Goal: Task Accomplishment & Management: Manage account settings

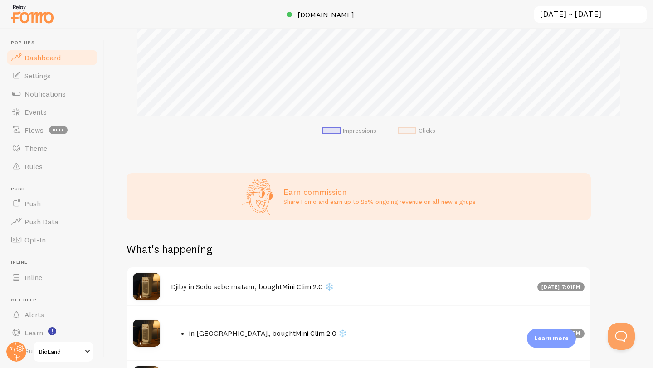
scroll to position [238, 0]
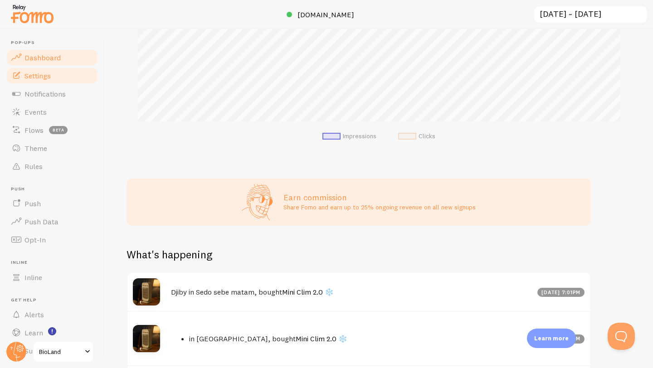
click at [67, 79] on link "Settings" at bounding box center [51, 76] width 93 height 18
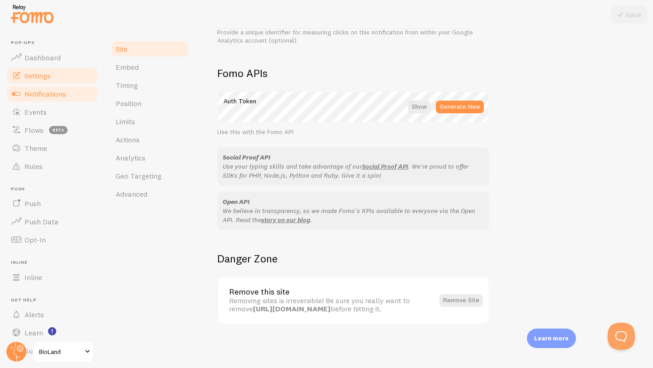
click at [59, 100] on link "Notifications" at bounding box center [51, 94] width 93 height 18
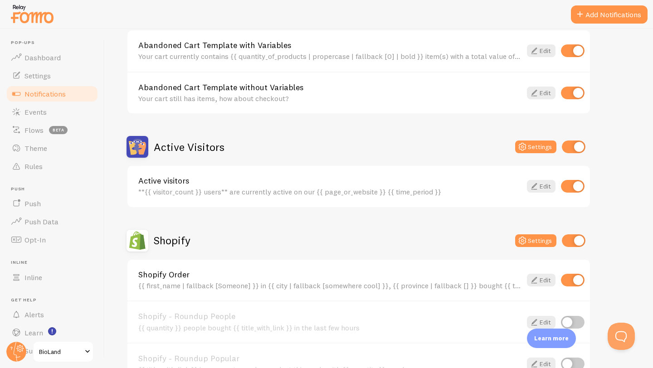
scroll to position [94, 0]
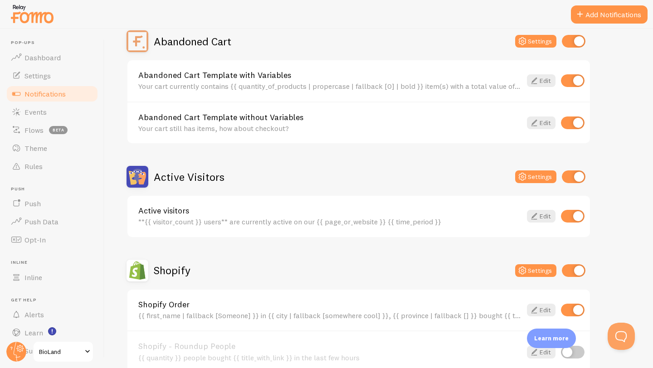
click at [574, 217] on input "checkbox" at bounding box center [573, 216] width 24 height 13
checkbox input "false"
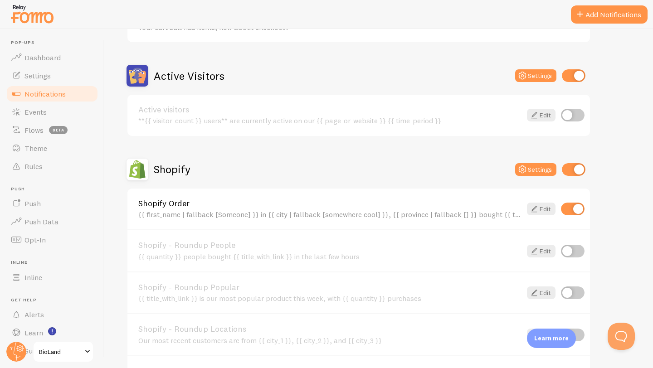
scroll to position [204, 0]
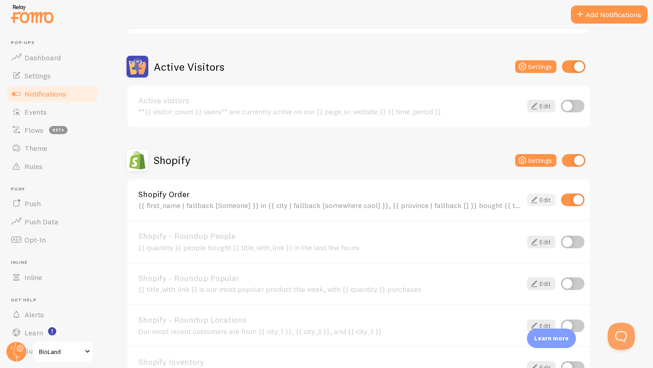
click at [541, 205] on link "Edit" at bounding box center [541, 200] width 29 height 13
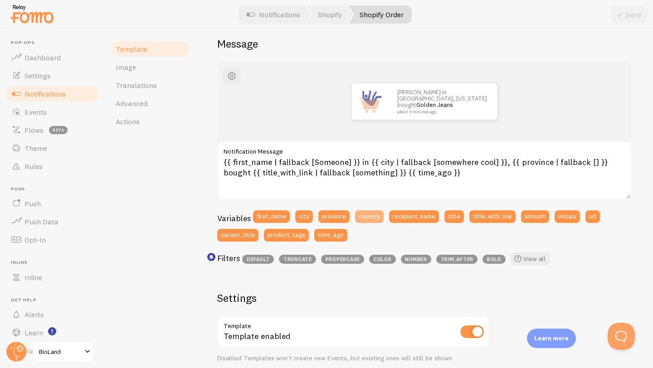
scroll to position [79, 0]
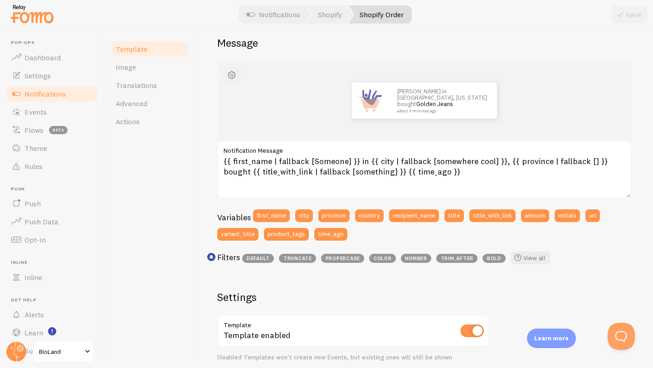
click at [236, 77] on span "button" at bounding box center [231, 75] width 11 height 11
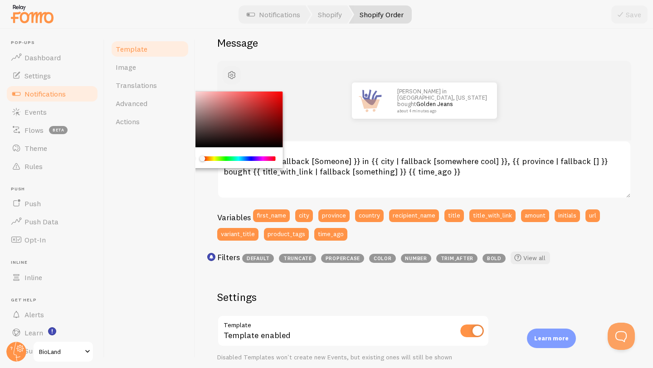
click at [236, 76] on span "button" at bounding box center [231, 75] width 11 height 11
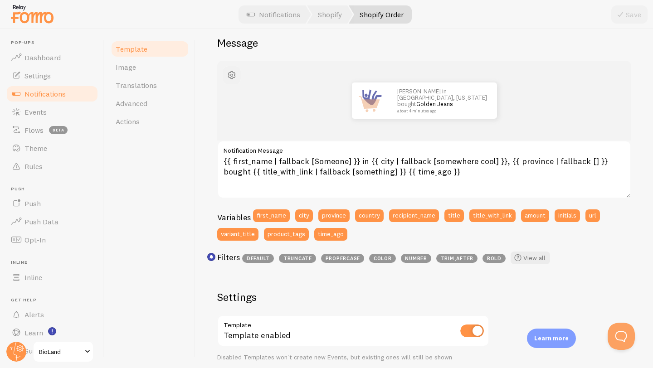
click at [236, 76] on span "button" at bounding box center [231, 75] width 11 height 11
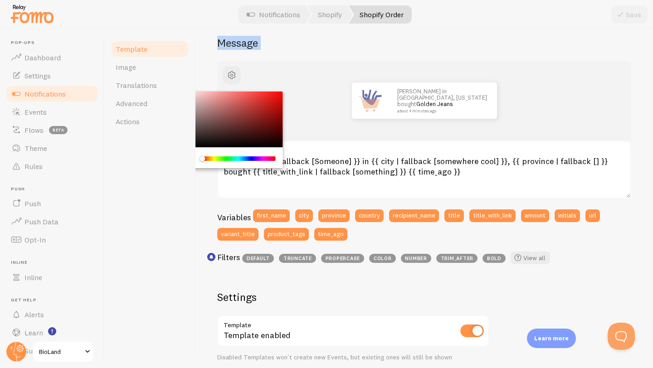
drag, startPoint x: 204, startPoint y: 160, endPoint x: 195, endPoint y: 164, distance: 10.2
click at [195, 164] on div "Template Image Translations Advanced Actions Shopify Order Compose your message…" at bounding box center [379, 198] width 548 height 339
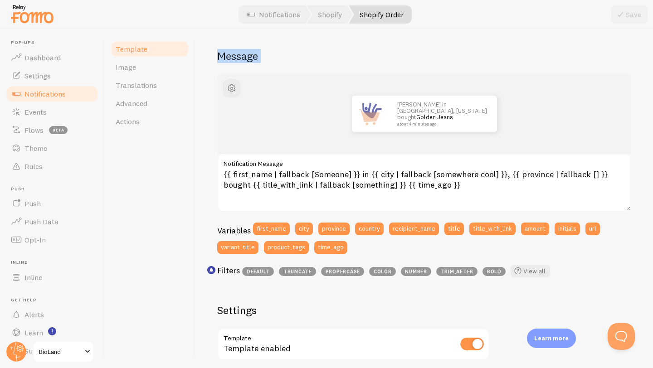
scroll to position [65, 0]
click at [138, 84] on span "Translations" at bounding box center [136, 85] width 41 height 9
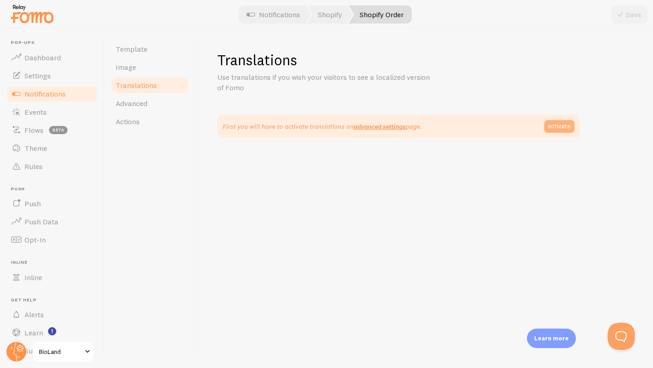
click at [551, 125] on link "activate" at bounding box center [559, 126] width 30 height 13
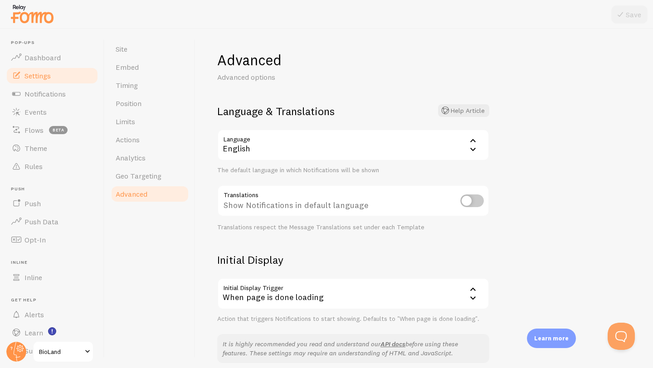
click at [470, 146] on icon at bounding box center [473, 140] width 11 height 11
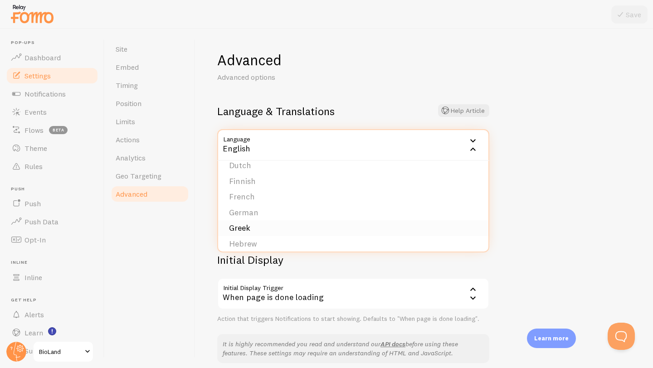
scroll to position [107, 0]
click at [283, 209] on li "French" at bounding box center [353, 208] width 270 height 16
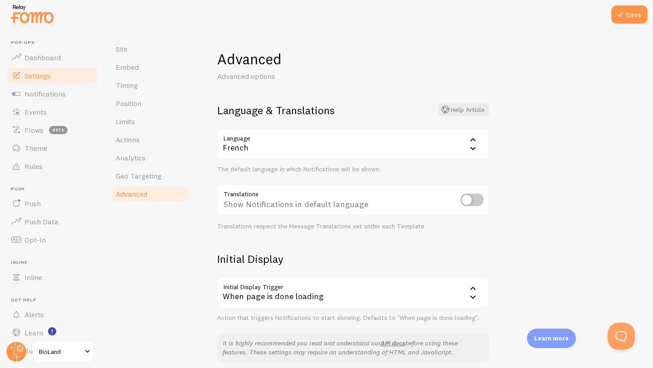
scroll to position [0, 0]
click at [132, 49] on link "Site" at bounding box center [149, 49] width 79 height 18
click at [629, 15] on button "Save" at bounding box center [629, 14] width 36 height 18
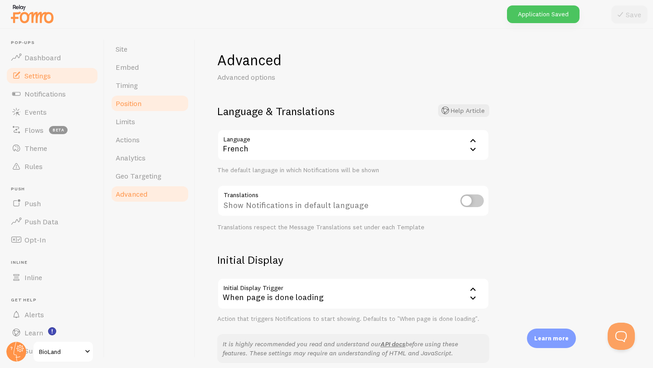
click at [139, 111] on link "Position" at bounding box center [149, 103] width 79 height 18
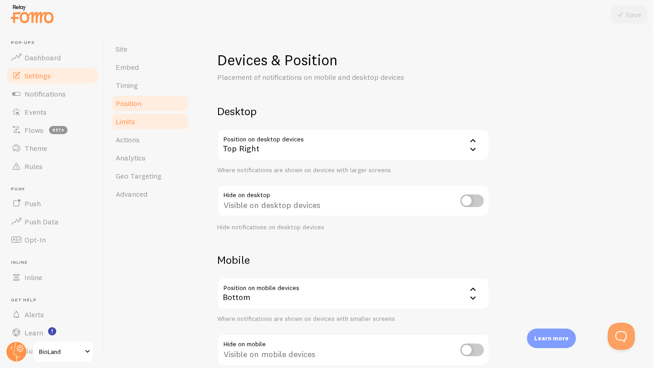
click at [152, 126] on link "Limits" at bounding box center [149, 121] width 79 height 18
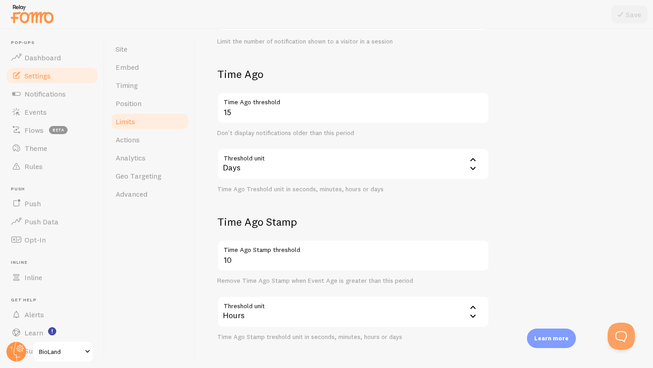
scroll to position [193, 0]
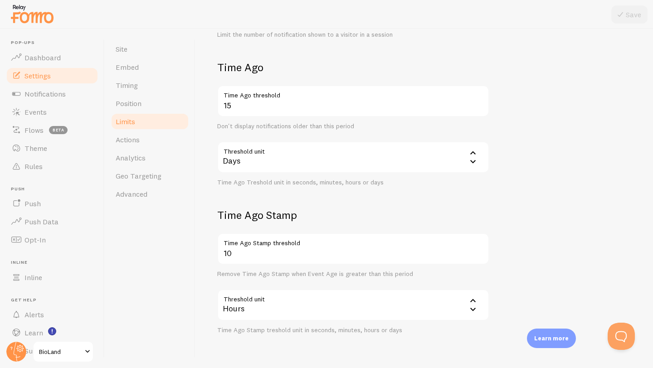
click at [142, 118] on link "Limits" at bounding box center [149, 121] width 79 height 18
click at [137, 146] on link "Actions" at bounding box center [149, 140] width 79 height 18
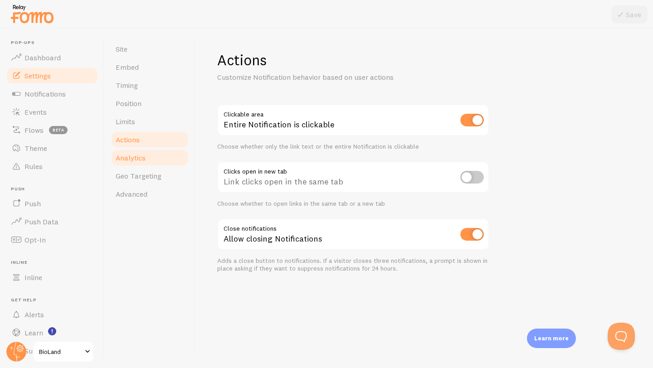
click at [142, 162] on span "Analytics" at bounding box center [131, 157] width 30 height 9
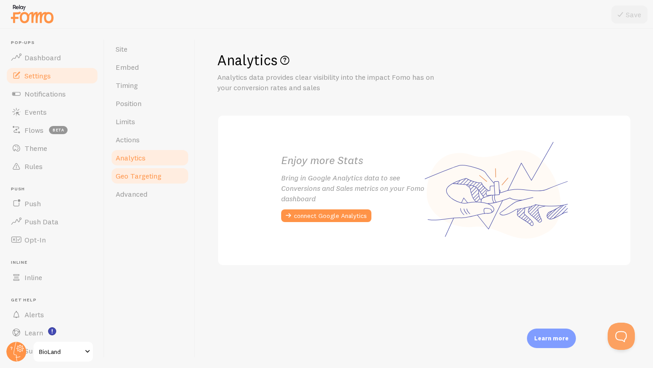
click at [146, 172] on span "Geo Targeting" at bounding box center [139, 175] width 46 height 9
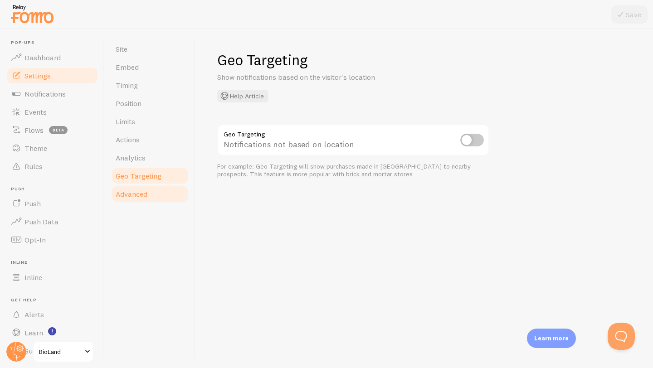
click at [146, 196] on span "Advanced" at bounding box center [132, 194] width 32 height 9
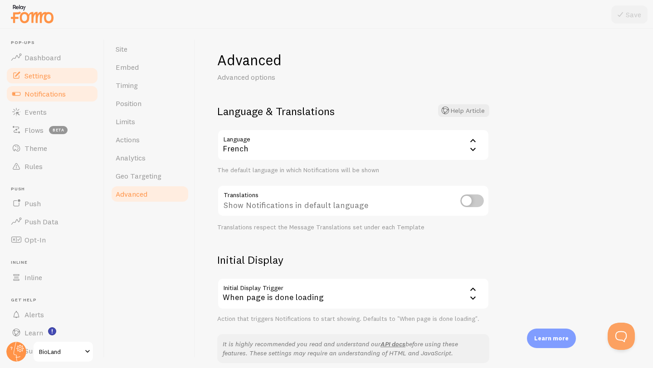
click at [67, 88] on link "Notifications" at bounding box center [51, 94] width 93 height 18
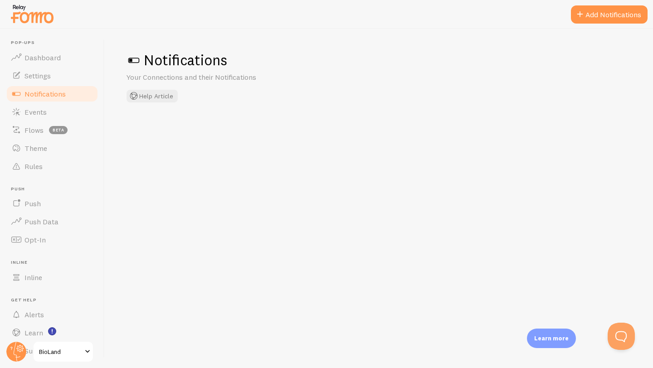
checkbox input "false"
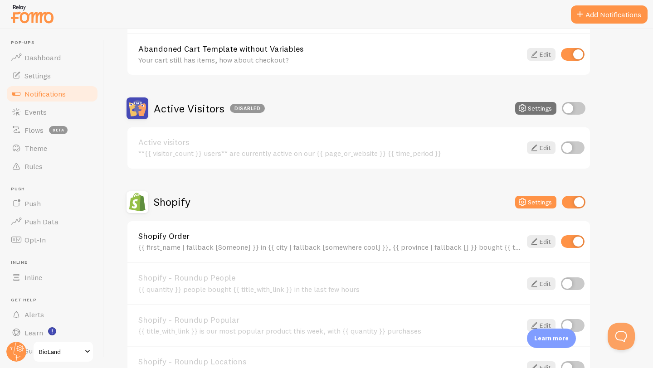
scroll to position [200, 0]
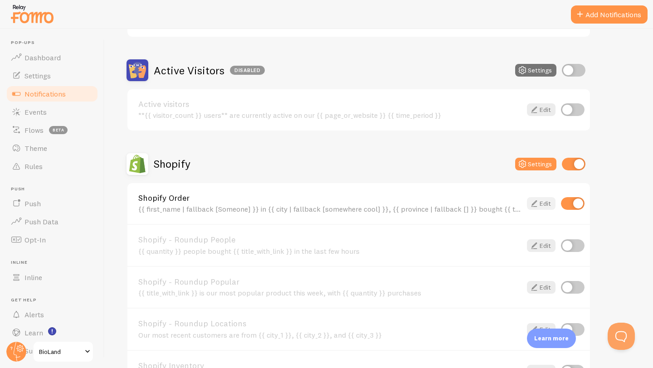
click at [536, 203] on icon at bounding box center [534, 203] width 11 height 11
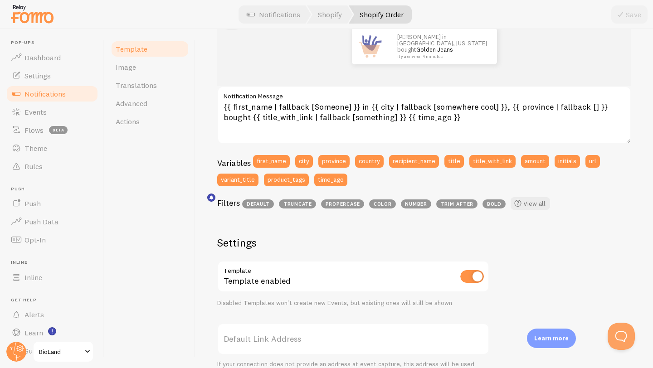
scroll to position [148, 0]
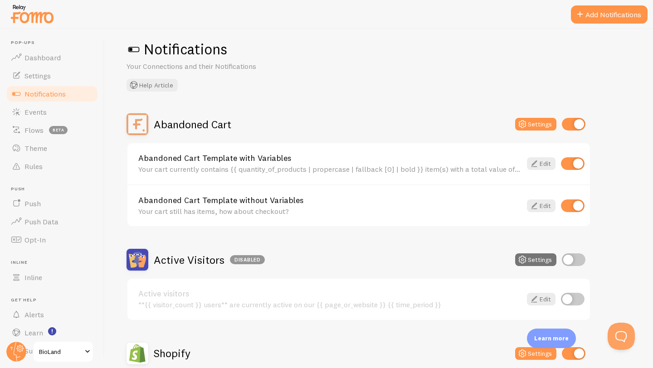
scroll to position [10, 0]
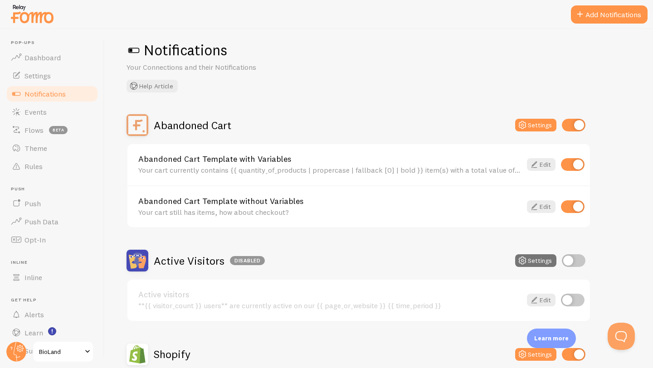
click at [568, 164] on input "checkbox" at bounding box center [573, 164] width 24 height 13
checkbox input "false"
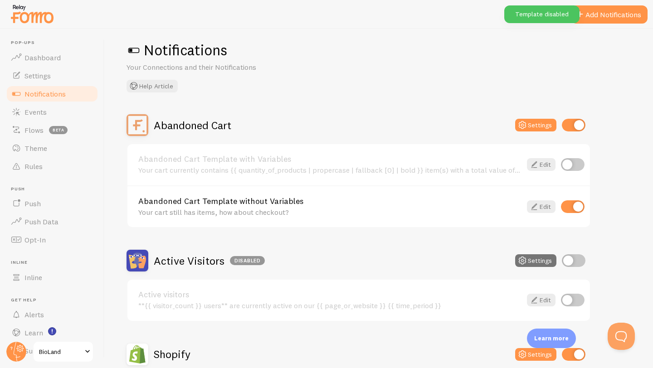
click at [578, 207] on input "checkbox" at bounding box center [573, 206] width 24 height 13
checkbox input "false"
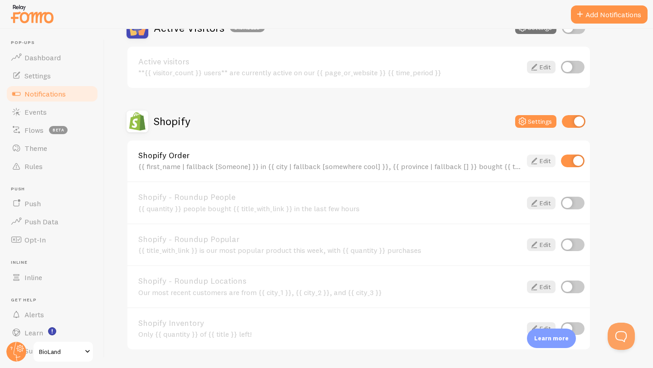
scroll to position [176, 0]
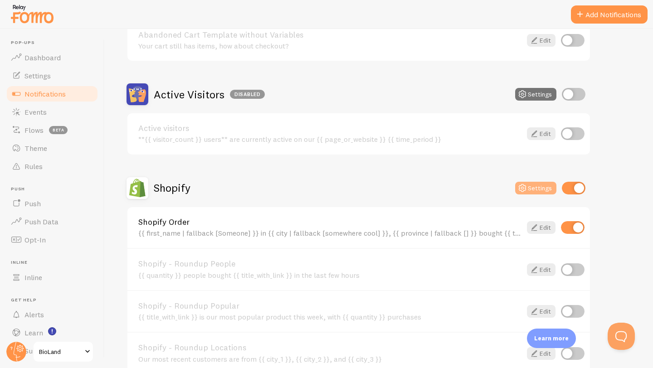
click at [536, 188] on button "Settings" at bounding box center [535, 188] width 41 height 13
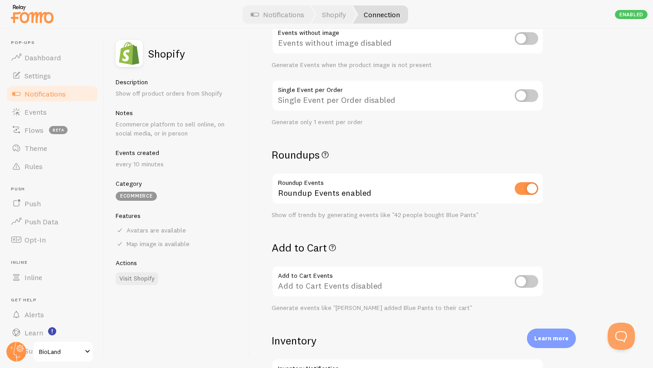
scroll to position [20, 0]
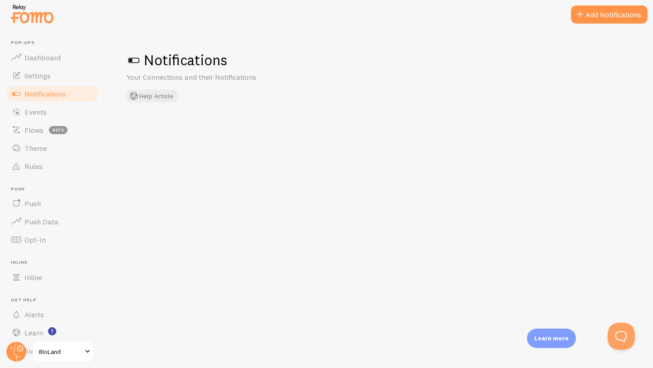
checkbox input "false"
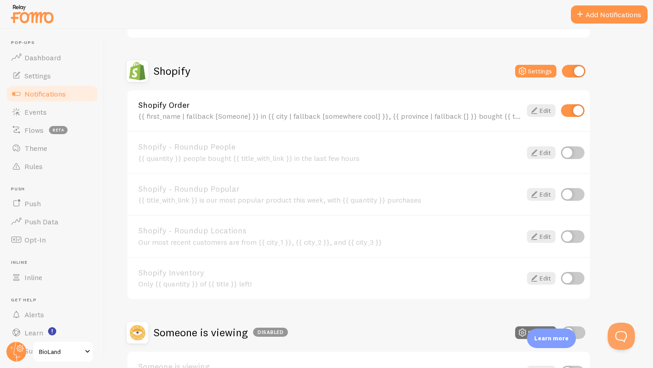
scroll to position [293, 0]
click at [538, 107] on icon at bounding box center [534, 111] width 11 height 11
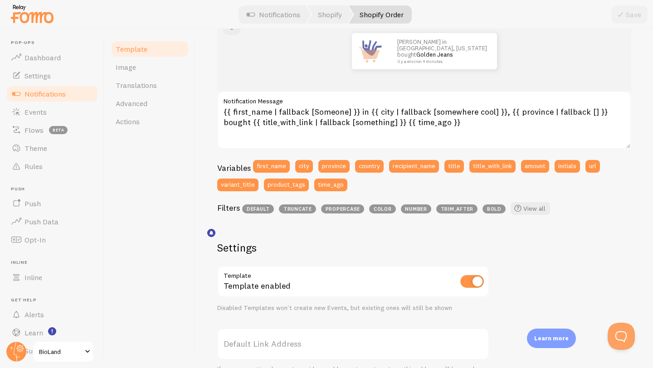
scroll to position [95, 0]
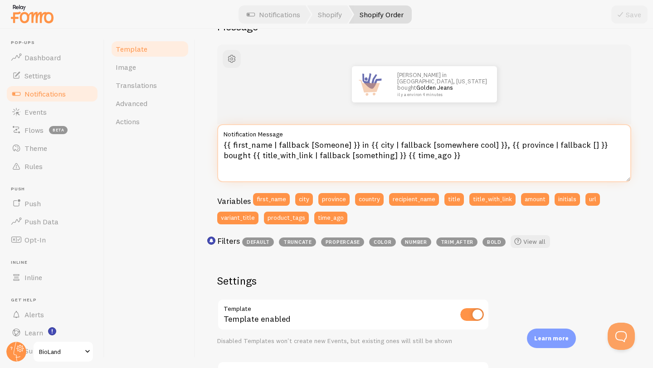
click at [364, 146] on textarea "{{ first_name | fallback [Someone] }} in {{ city | fallback [somewhere cool] }}…" at bounding box center [424, 153] width 414 height 58
drag, startPoint x: 621, startPoint y: 146, endPoint x: 596, endPoint y: 146, distance: 24.5
click at [596, 146] on textarea "{{ first_name | fallback [Someone] }} à {{ city | fallback [somewhere cool] }},…" at bounding box center [424, 153] width 414 height 58
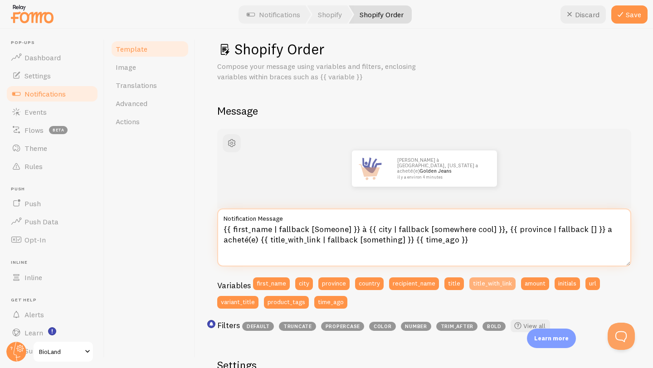
scroll to position [12, 0]
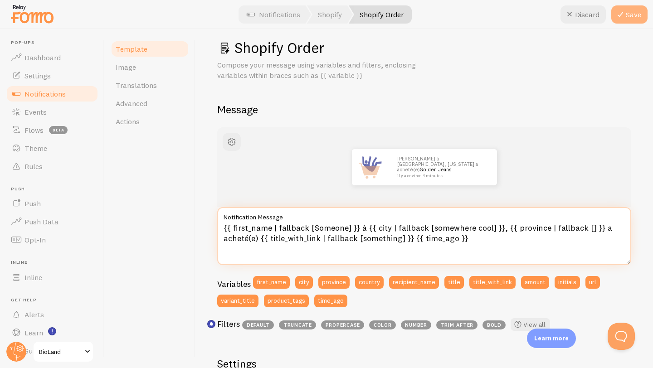
type textarea "{{ first_name | fallback [Someone] }} à {{ city | fallback [somewhere cool] }},…"
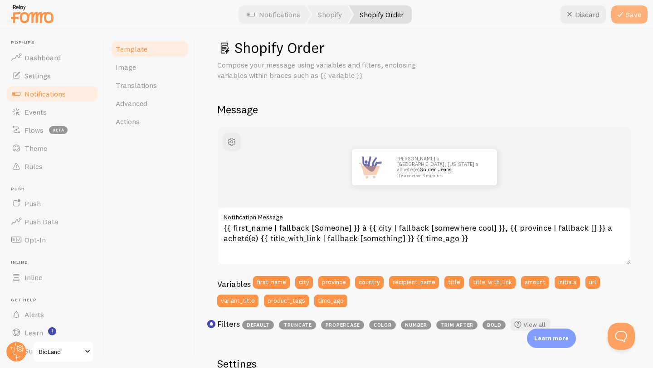
click at [633, 13] on button "Save" at bounding box center [629, 14] width 36 height 18
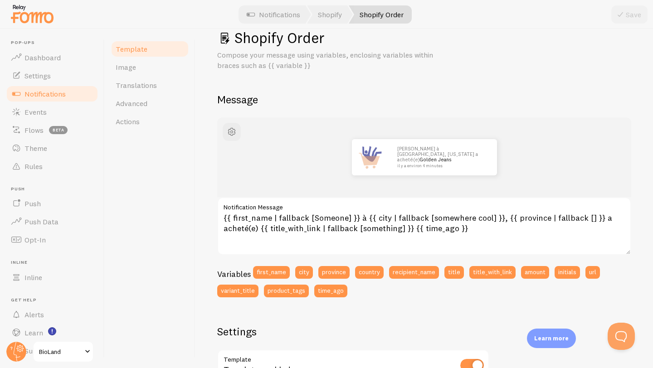
scroll to position [0, 0]
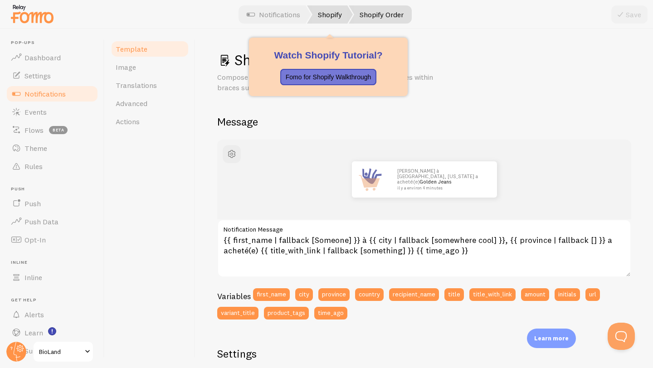
click at [327, 12] on link "Shopify" at bounding box center [330, 14] width 46 height 18
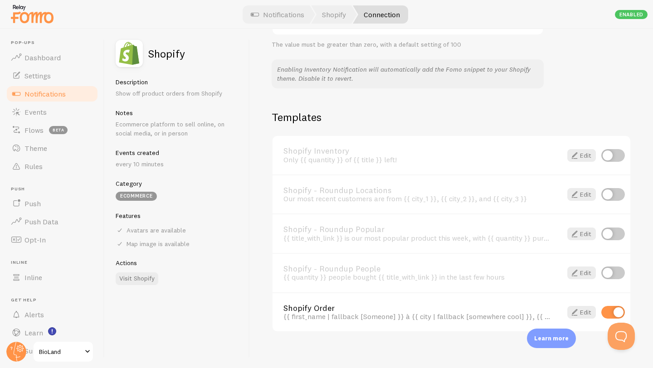
scroll to position [586, 0]
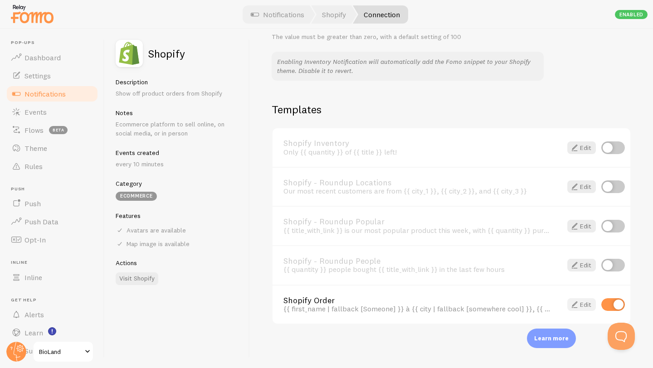
click at [576, 306] on span at bounding box center [574, 304] width 11 height 11
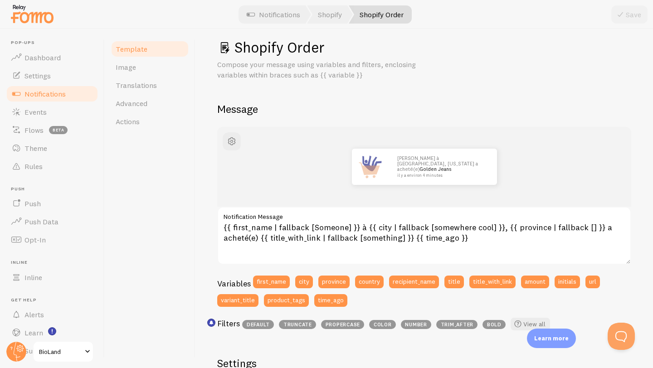
scroll to position [13, 0]
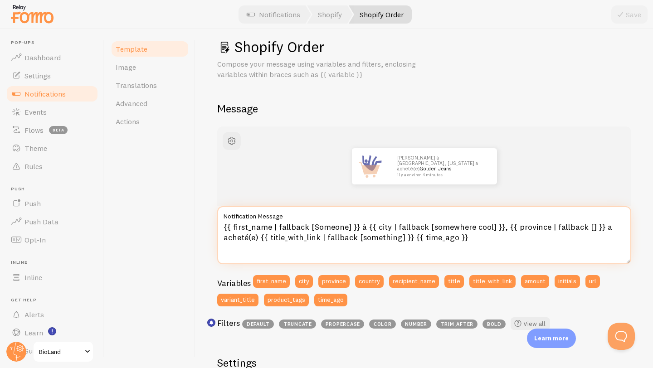
drag, startPoint x: 342, startPoint y: 229, endPoint x: 310, endPoint y: 226, distance: 32.3
click at [310, 226] on textarea "{{ first_name | fallback [Someone] }} à {{ city | fallback [somewhere cool] }},…" at bounding box center [424, 235] width 414 height 58
paste textarea "Quelqu'un"
drag, startPoint x: 489, startPoint y: 227, endPoint x: 432, endPoint y: 227, distance: 57.1
click at [431, 227] on textarea "{{ first_name | fallback [Quelqu'un] }} à {{ city | fallback [somewhere cool] }…" at bounding box center [424, 235] width 414 height 58
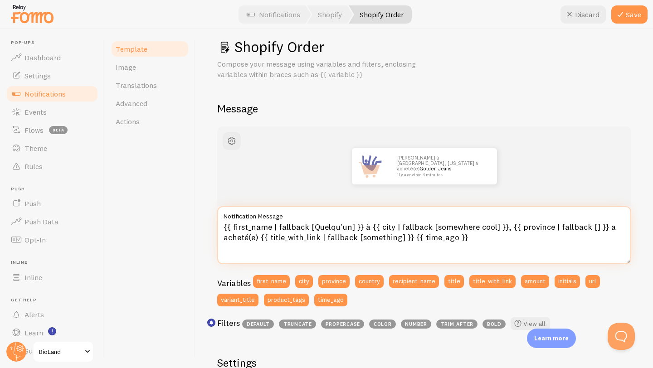
paste textarea "un endroit sympa"
type textarea "{{ first_name | fallback [Quelqu'un] }} à {{ city | fallback [un endroit sympa]…"
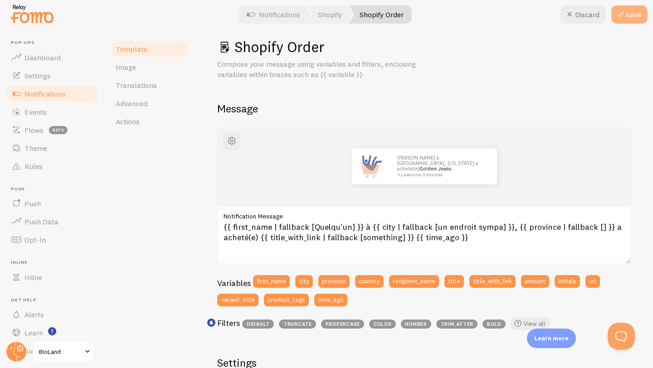
click at [638, 17] on button "Save" at bounding box center [629, 14] width 36 height 18
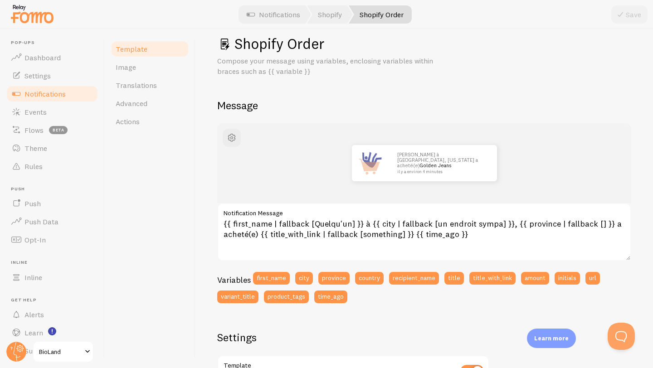
scroll to position [0, 0]
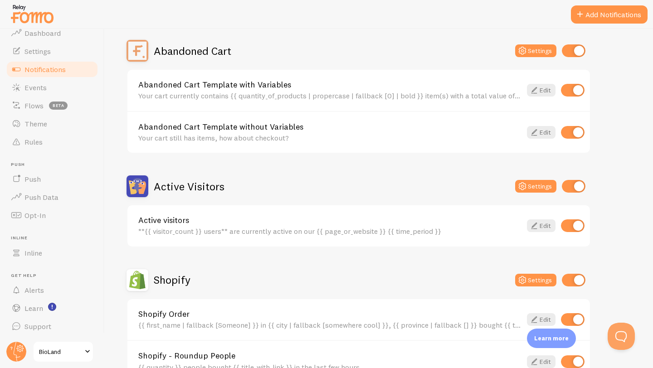
scroll to position [65, 0]
